Goal: Information Seeking & Learning: Check status

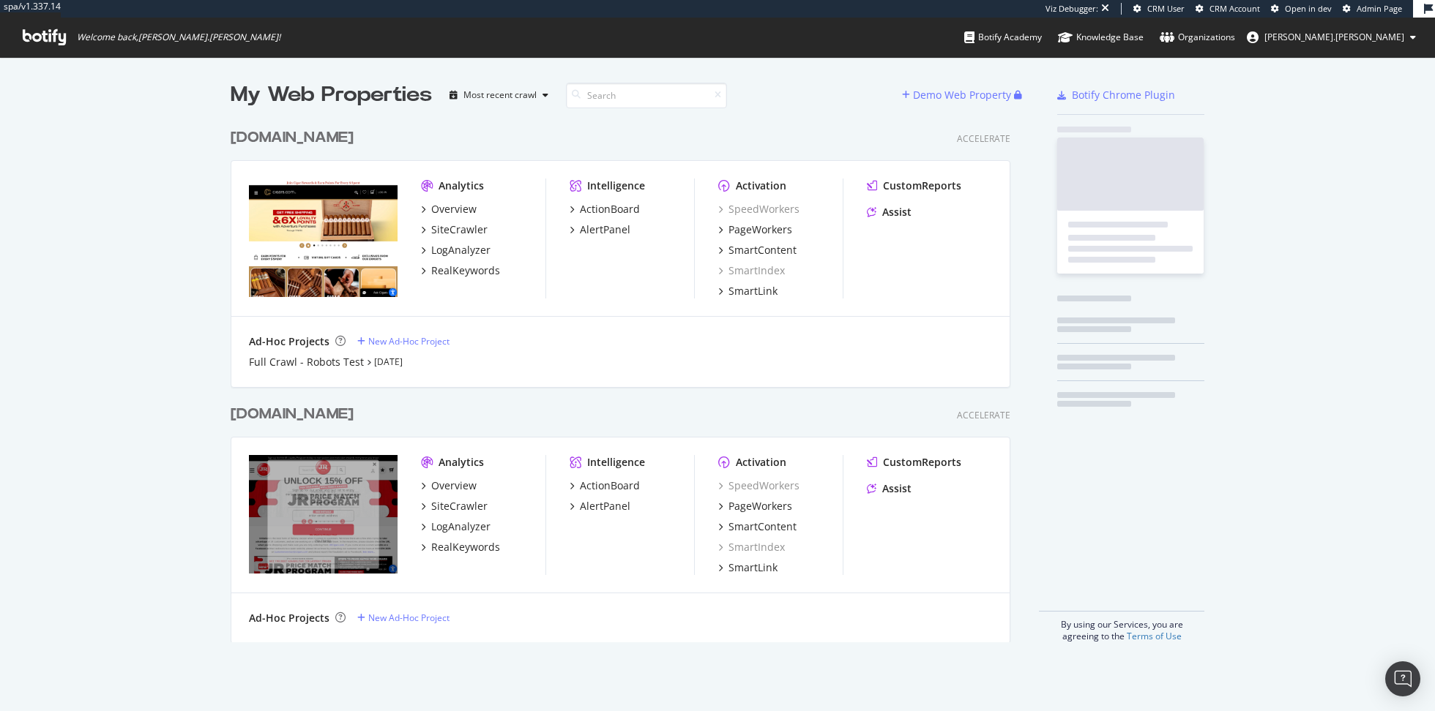
scroll to position [533, 791]
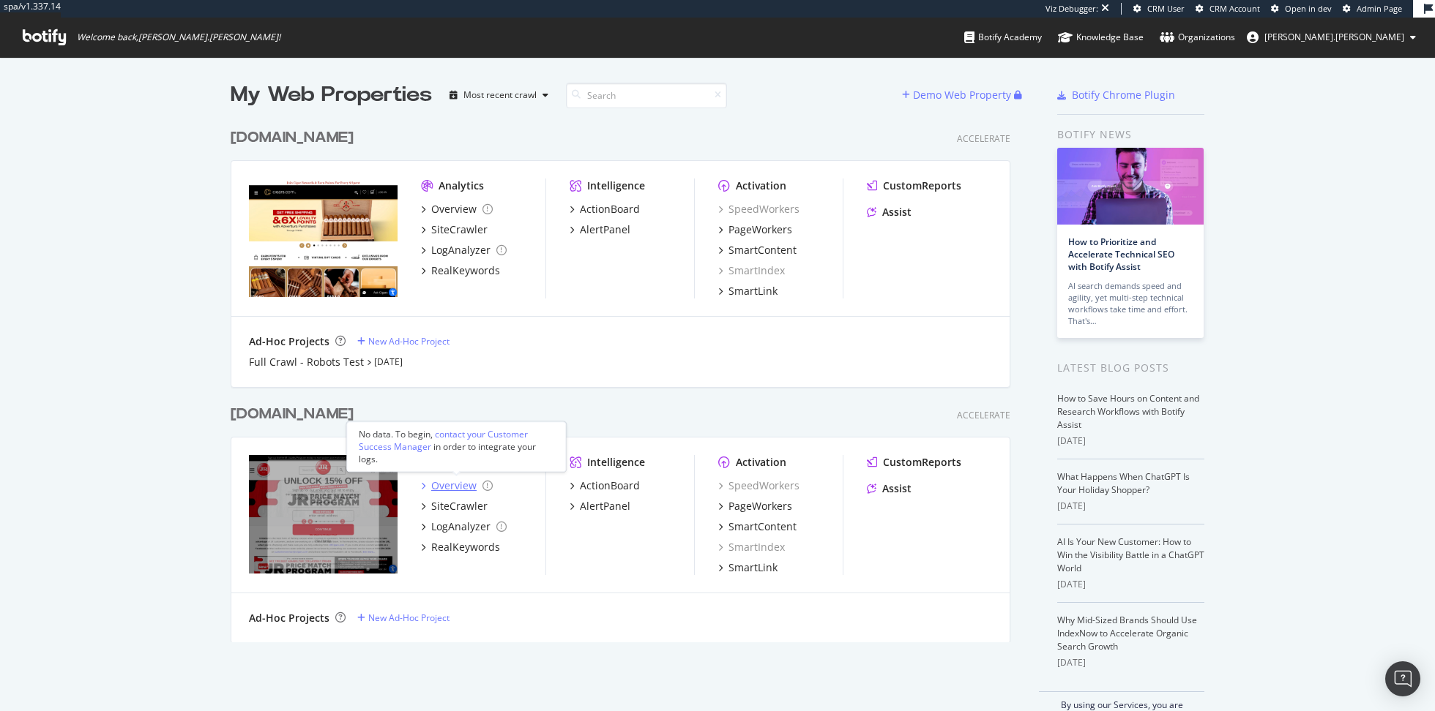
click at [438, 479] on div "Overview" at bounding box center [453, 486] width 45 height 15
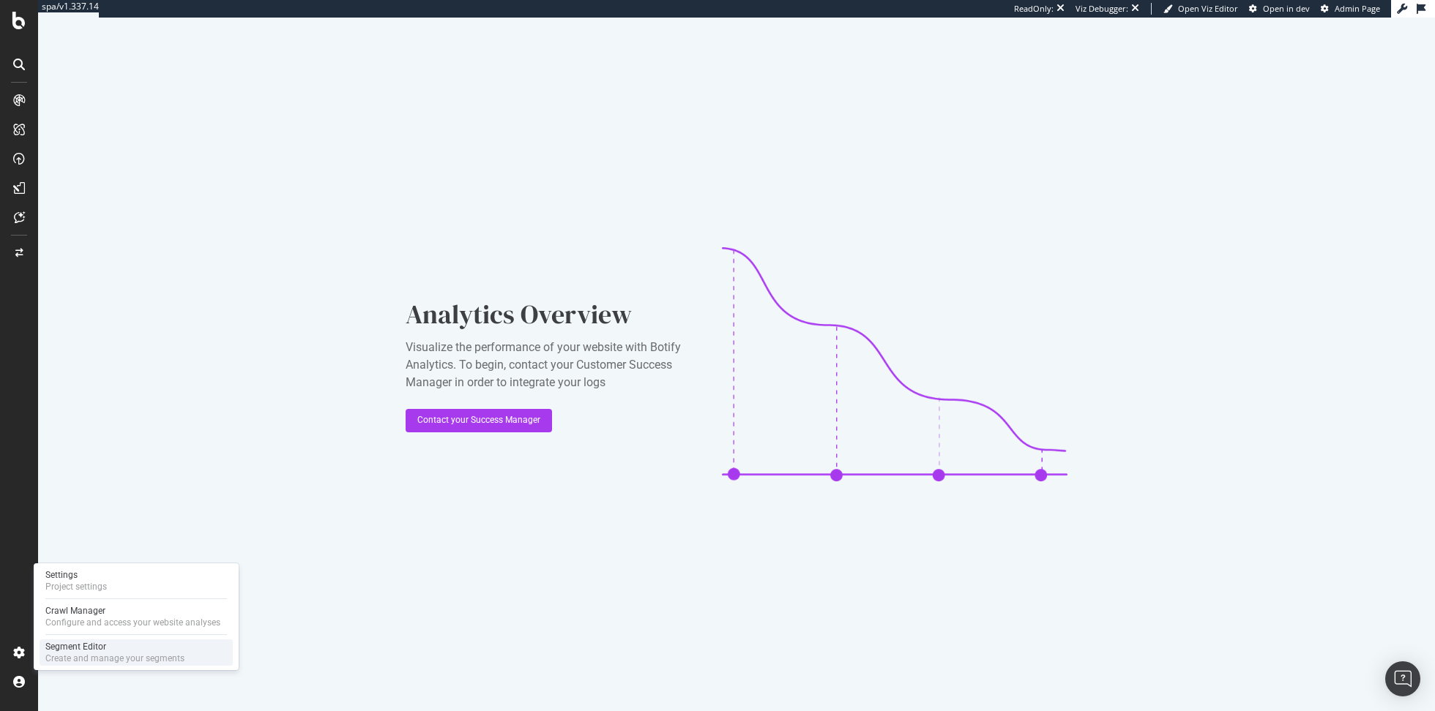
click at [119, 648] on div "Segment Editor" at bounding box center [114, 647] width 139 height 12
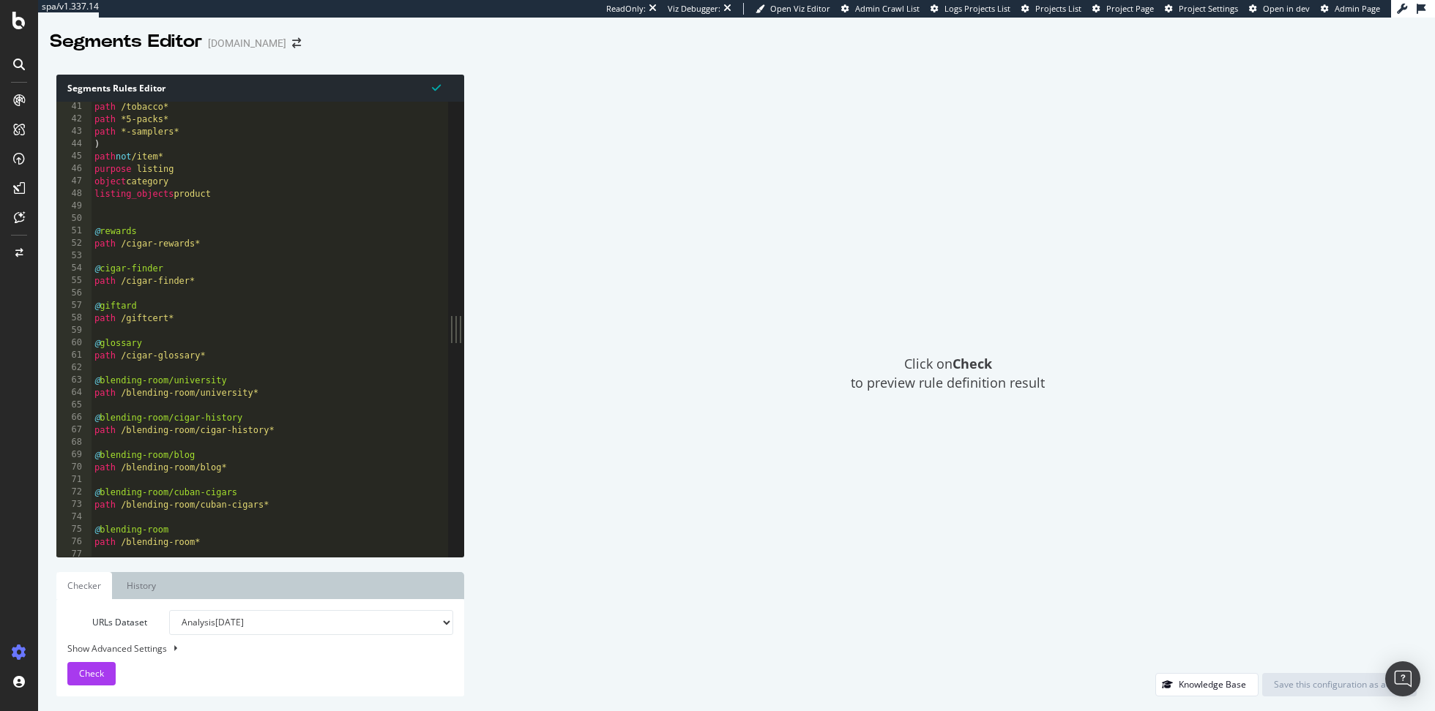
scroll to position [498, 0]
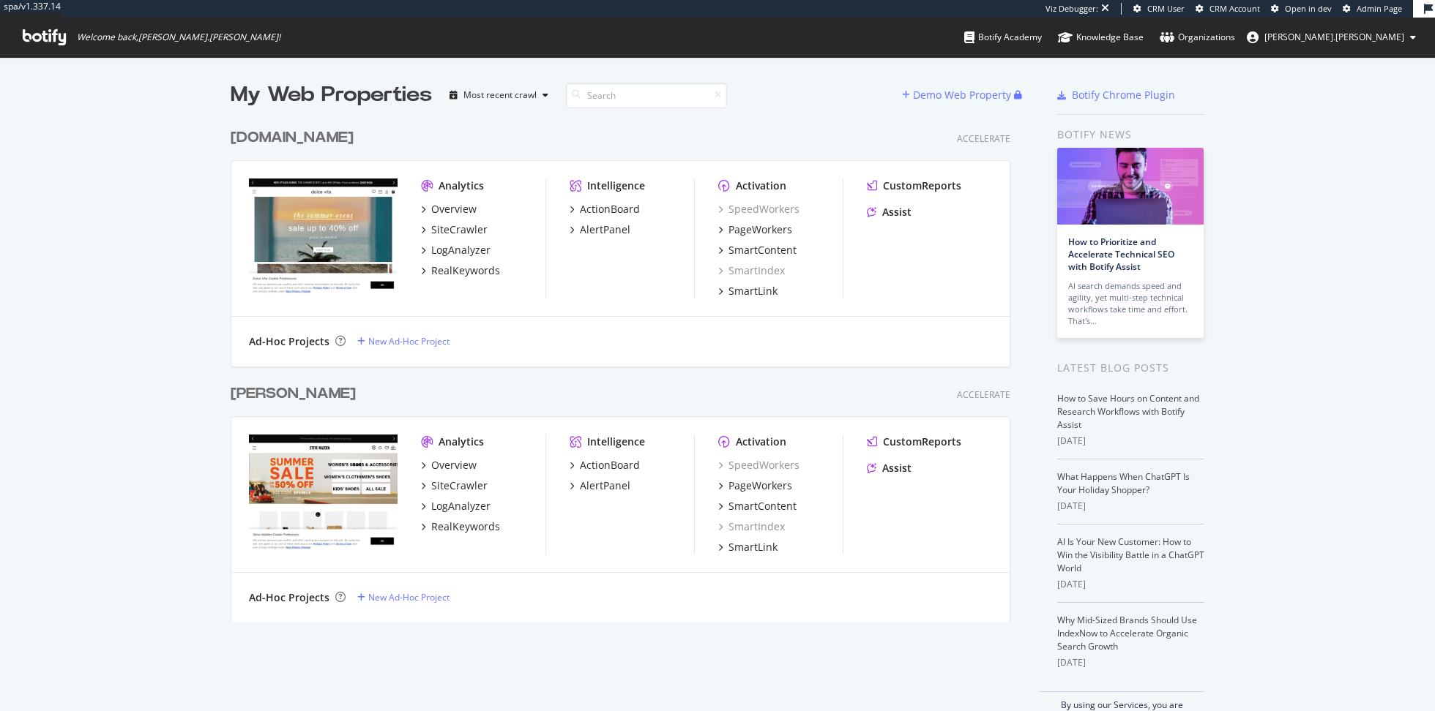
scroll to position [512, 791]
click at [428, 210] on div "Overview" at bounding box center [457, 209] width 72 height 15
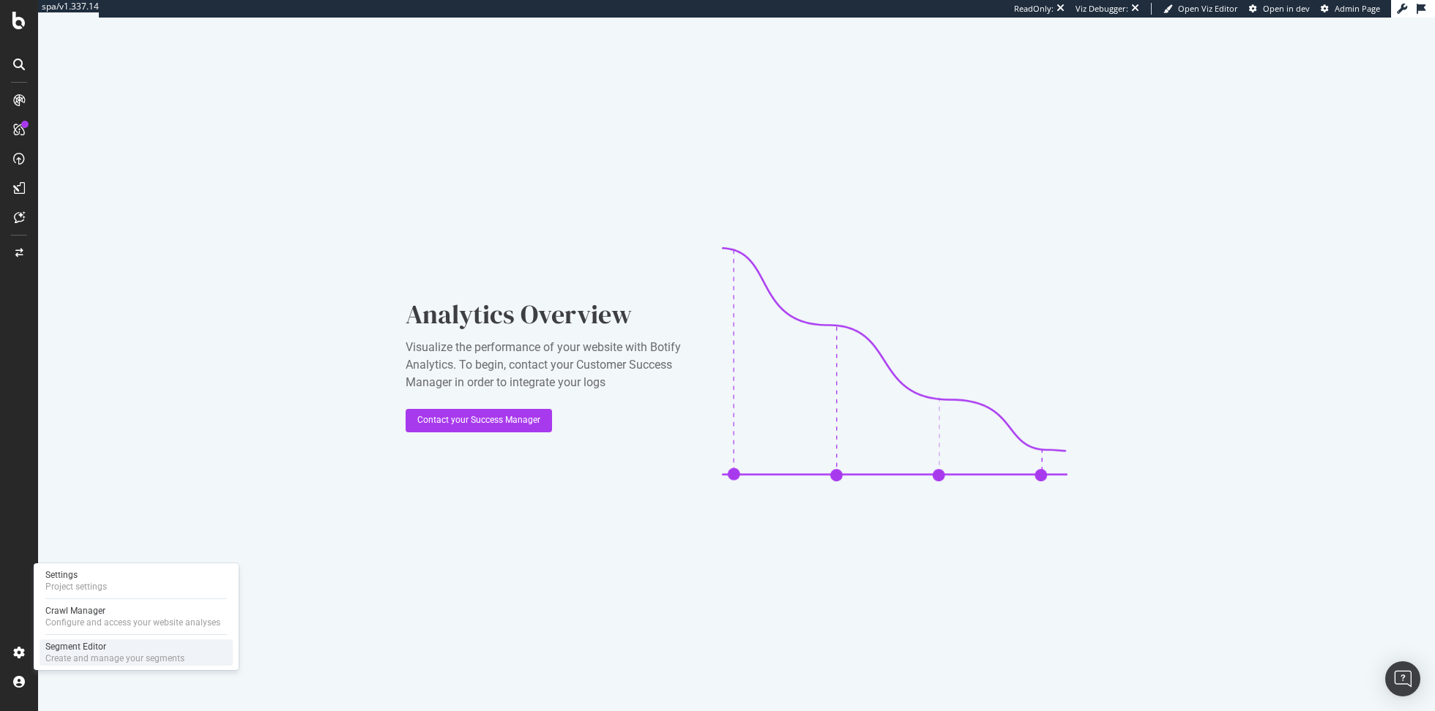
click at [52, 641] on div "Segment Editor" at bounding box center [114, 647] width 139 height 12
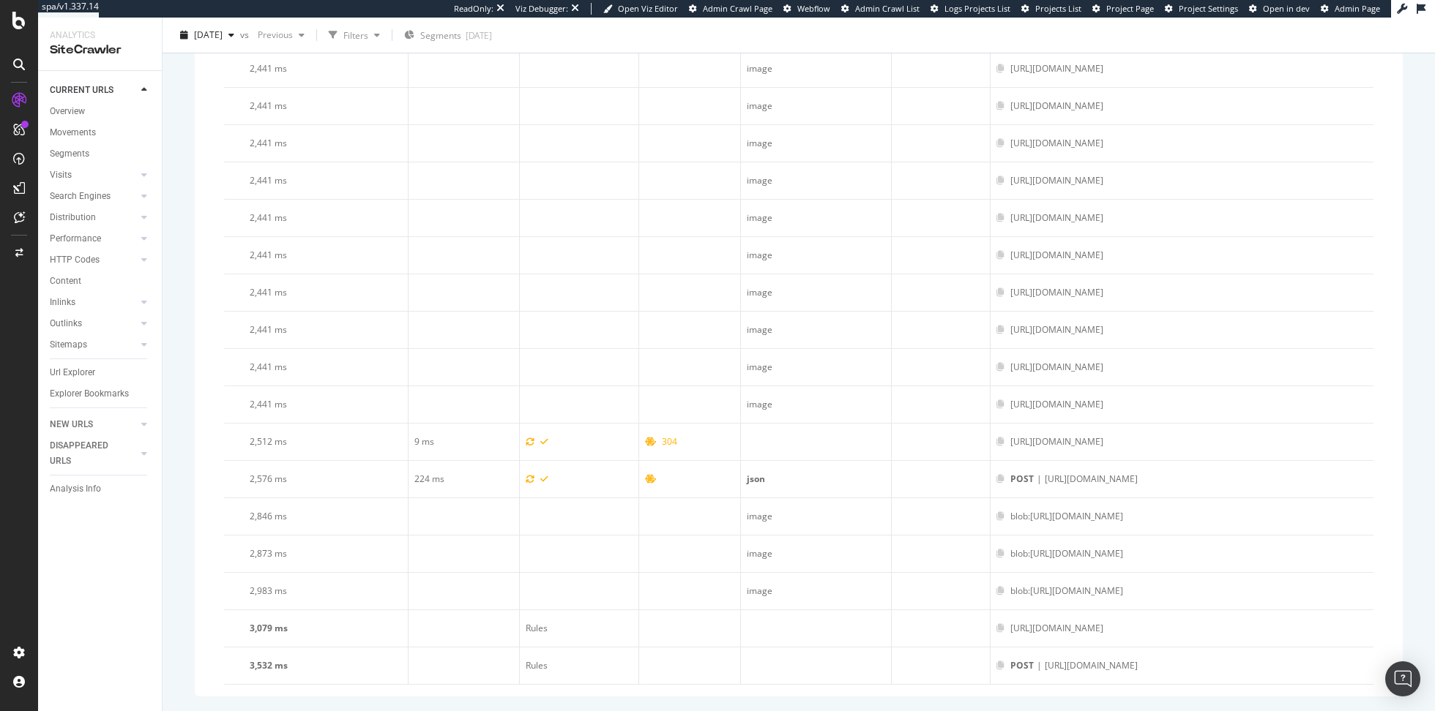
scroll to position [4886, 0]
click at [66, 108] on div "Overview" at bounding box center [67, 111] width 35 height 15
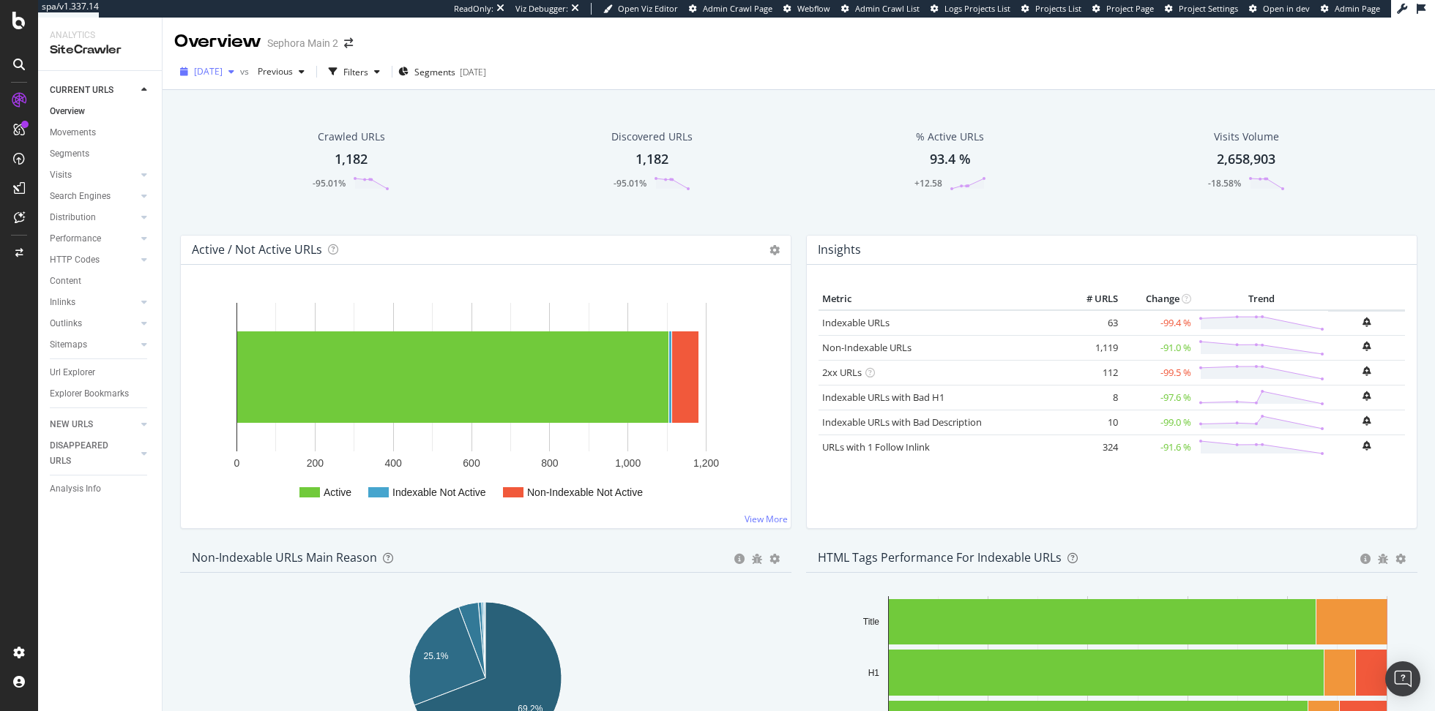
click at [234, 70] on icon "button" at bounding box center [231, 71] width 6 height 9
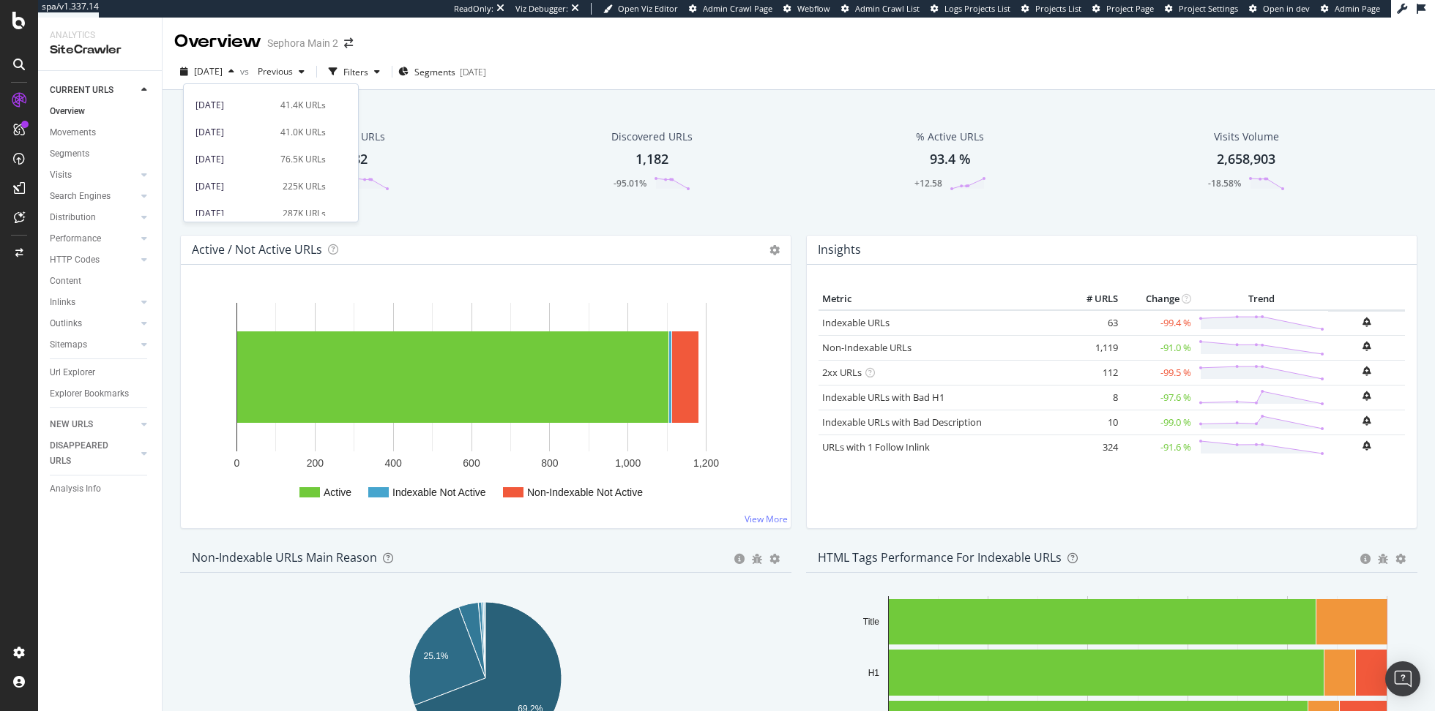
scroll to position [515, 0]
